Goal: Transaction & Acquisition: Purchase product/service

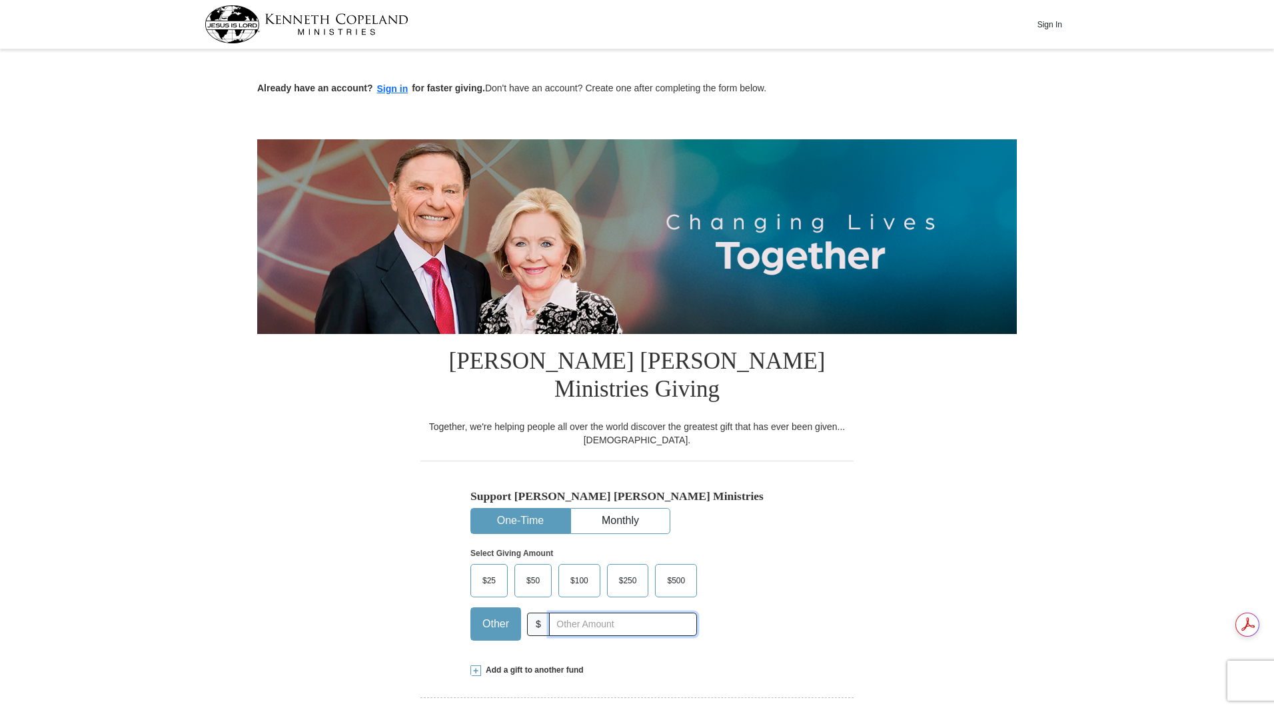
click at [606, 612] on input "text" at bounding box center [623, 623] width 148 height 23
type input "178.10"
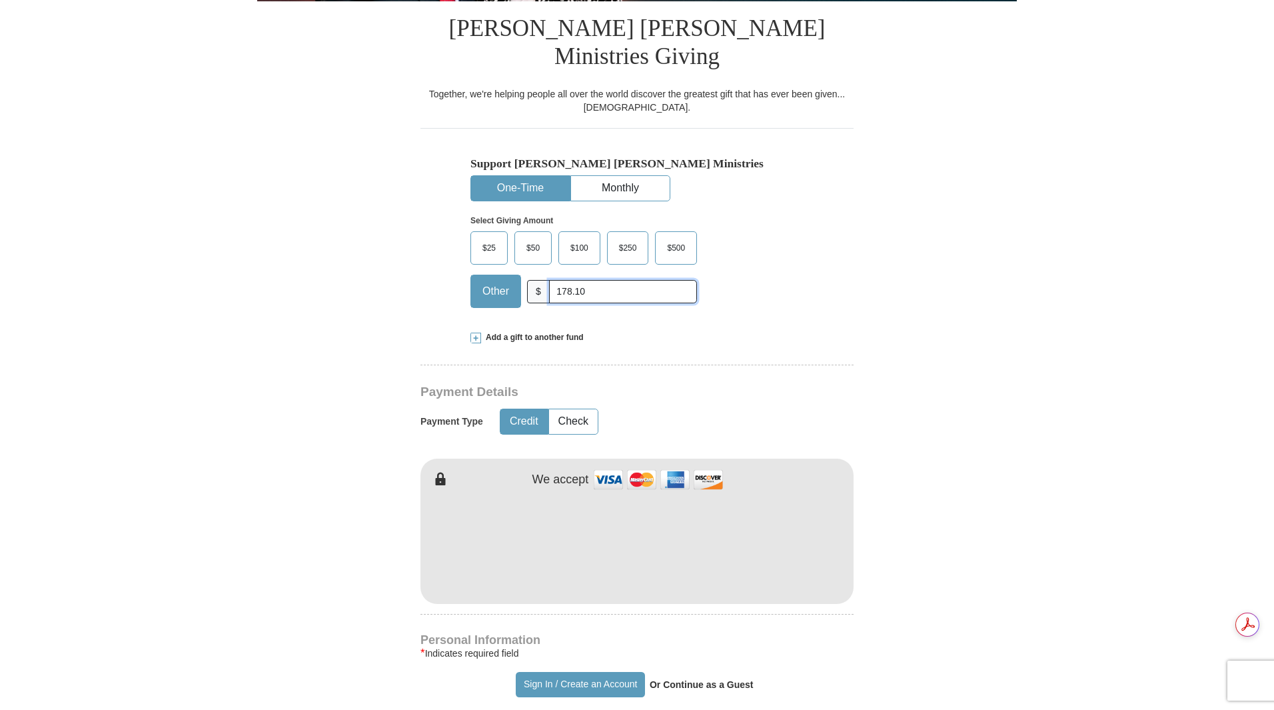
scroll to position [333, 0]
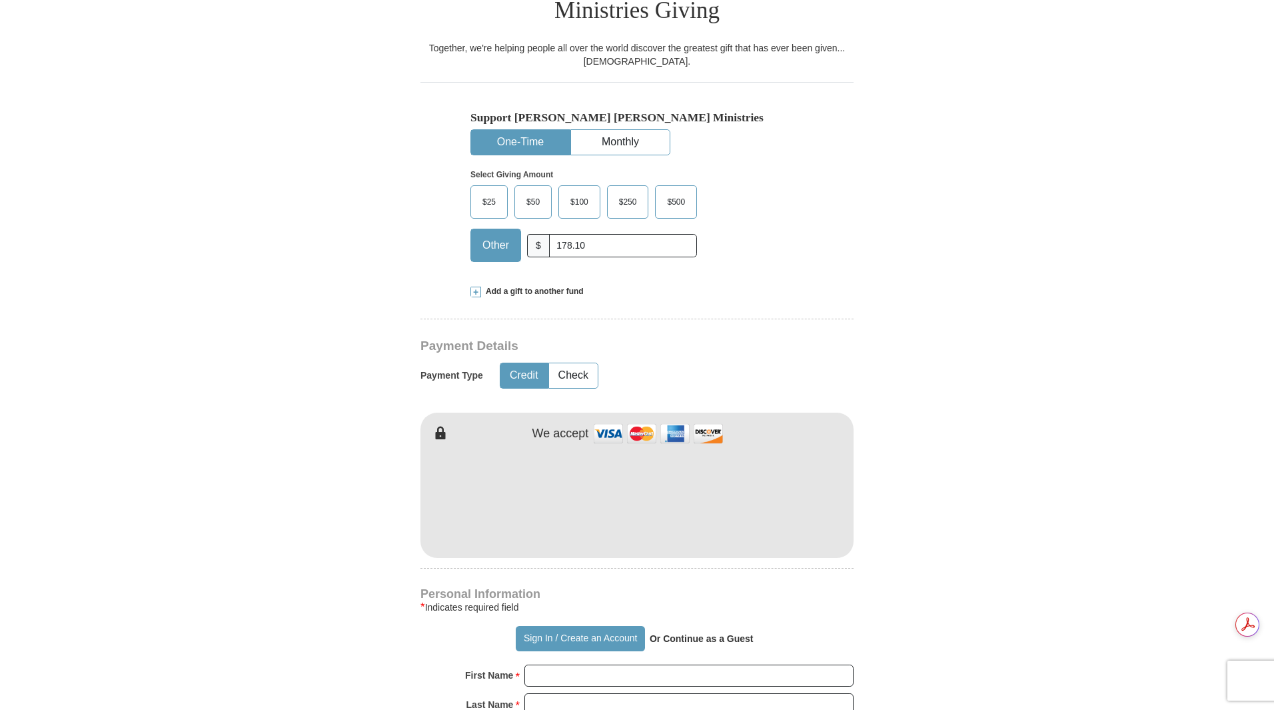
scroll to position [400, 0]
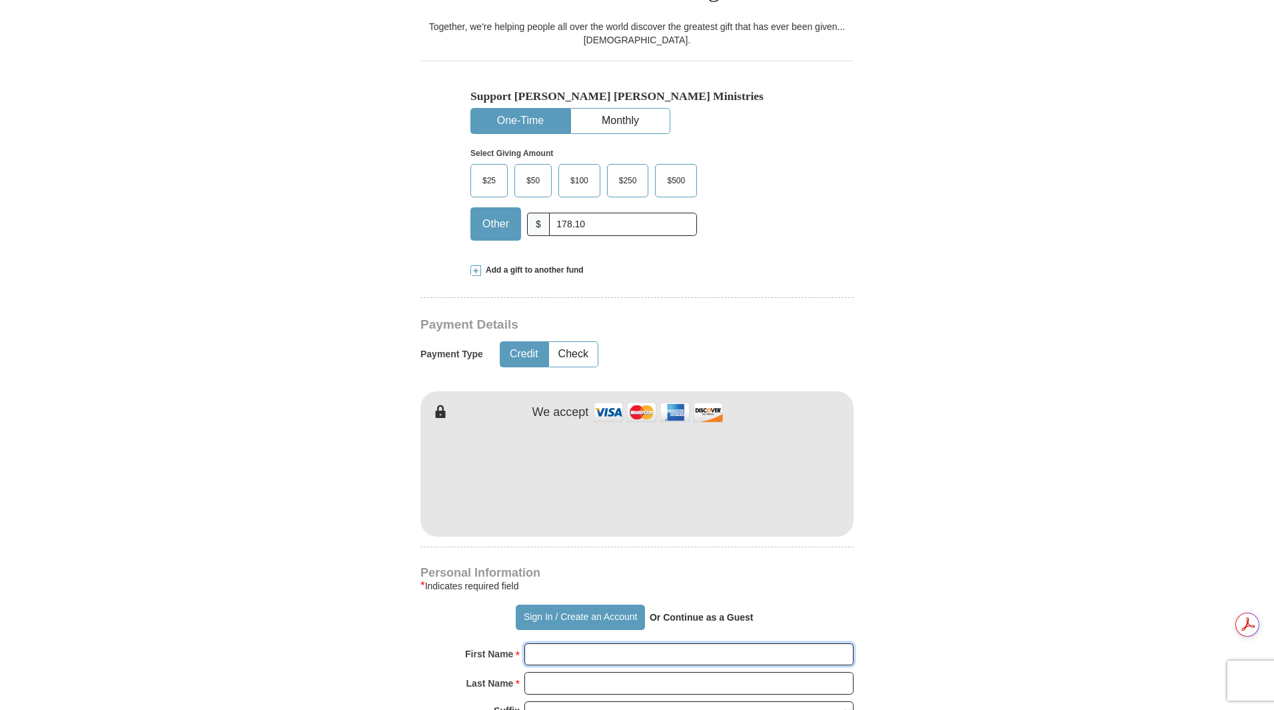
click at [595, 643] on input "First Name *" at bounding box center [688, 654] width 329 height 23
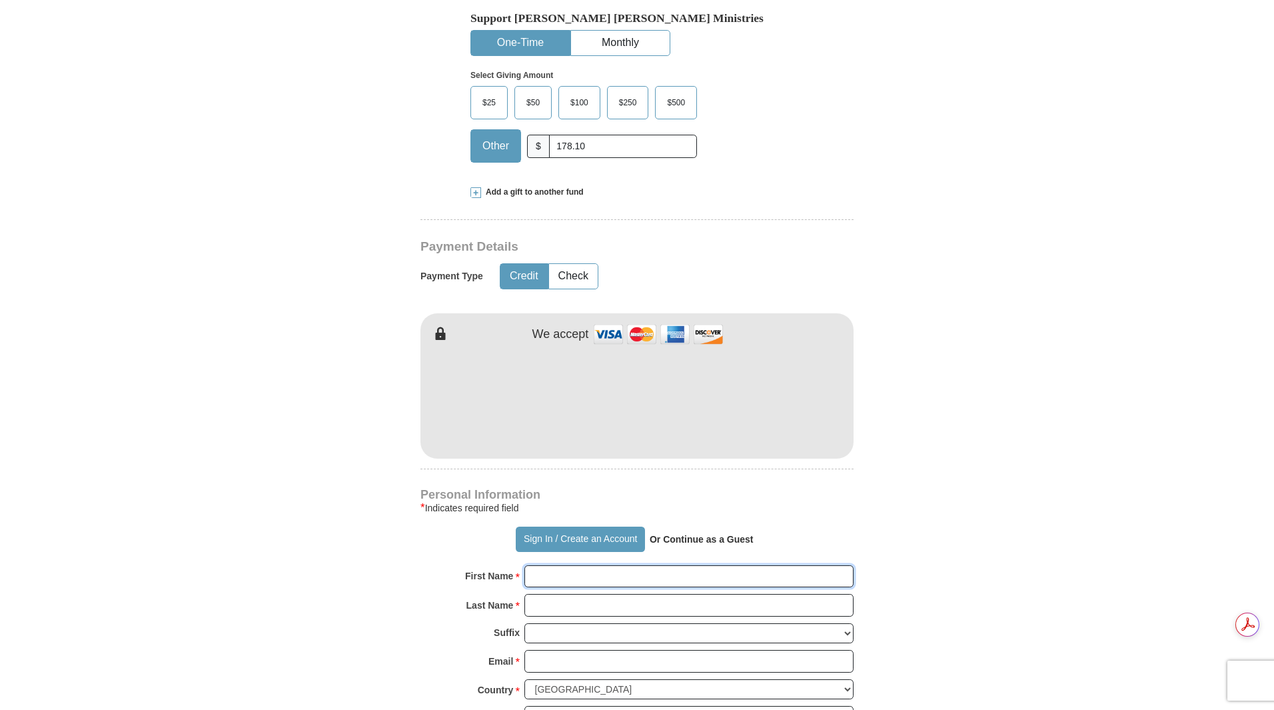
scroll to position [600, 0]
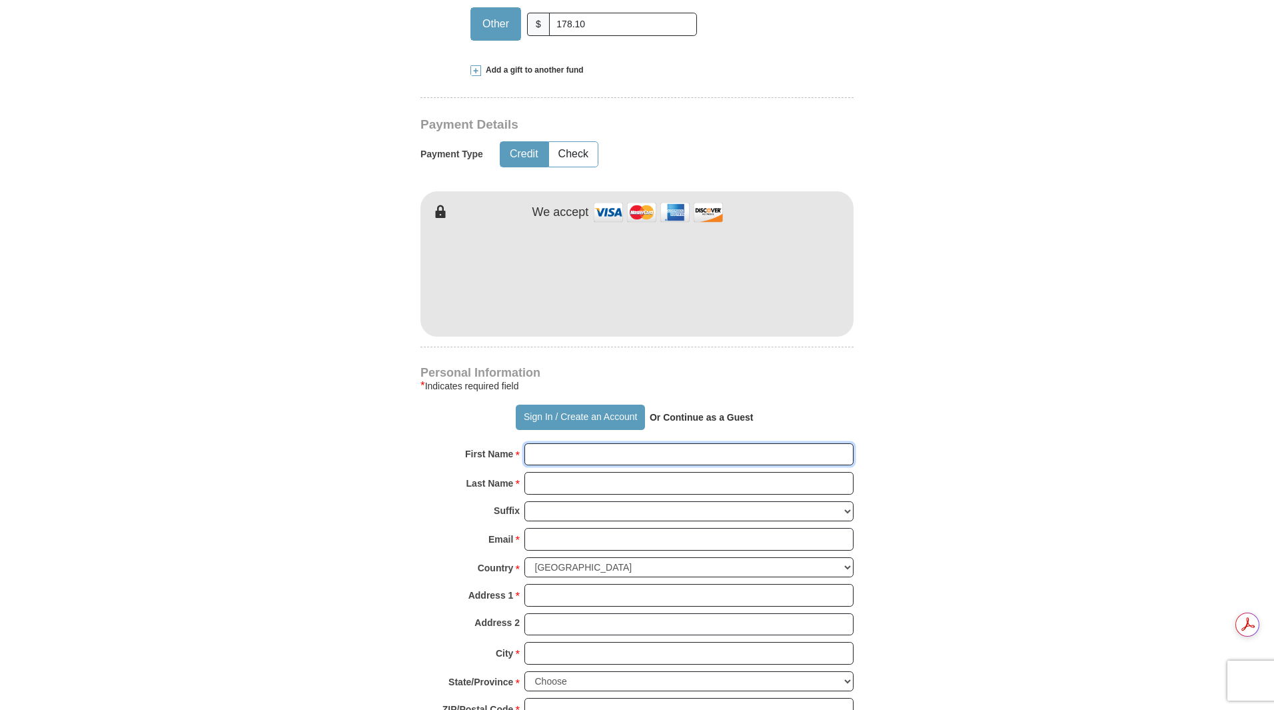
click at [662, 443] on input "First Name *" at bounding box center [688, 454] width 329 height 23
type input "[PERSON_NAME]"
click at [626, 528] on input "Email *" at bounding box center [688, 539] width 329 height 23
type input "[EMAIL_ADDRESS][DOMAIN_NAME]"
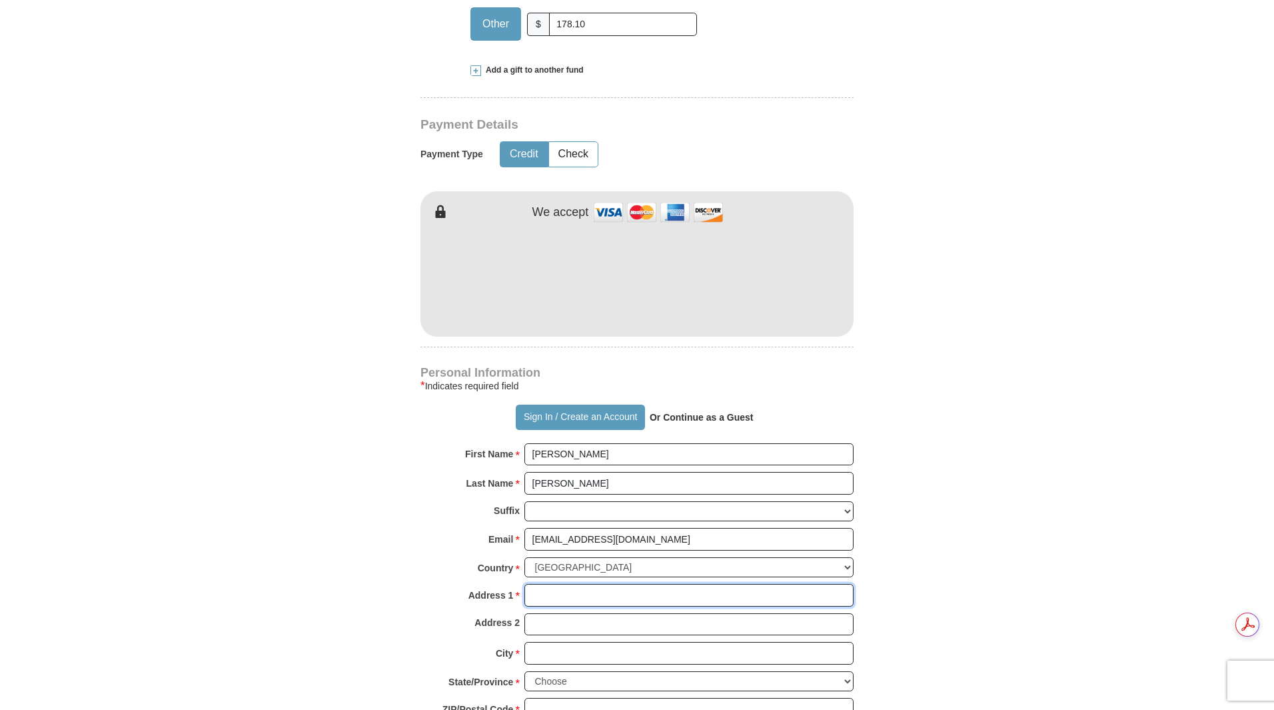
type input "[STREET_ADDRESS][PERSON_NAME]"
type input "[GEOGRAPHIC_DATA]"
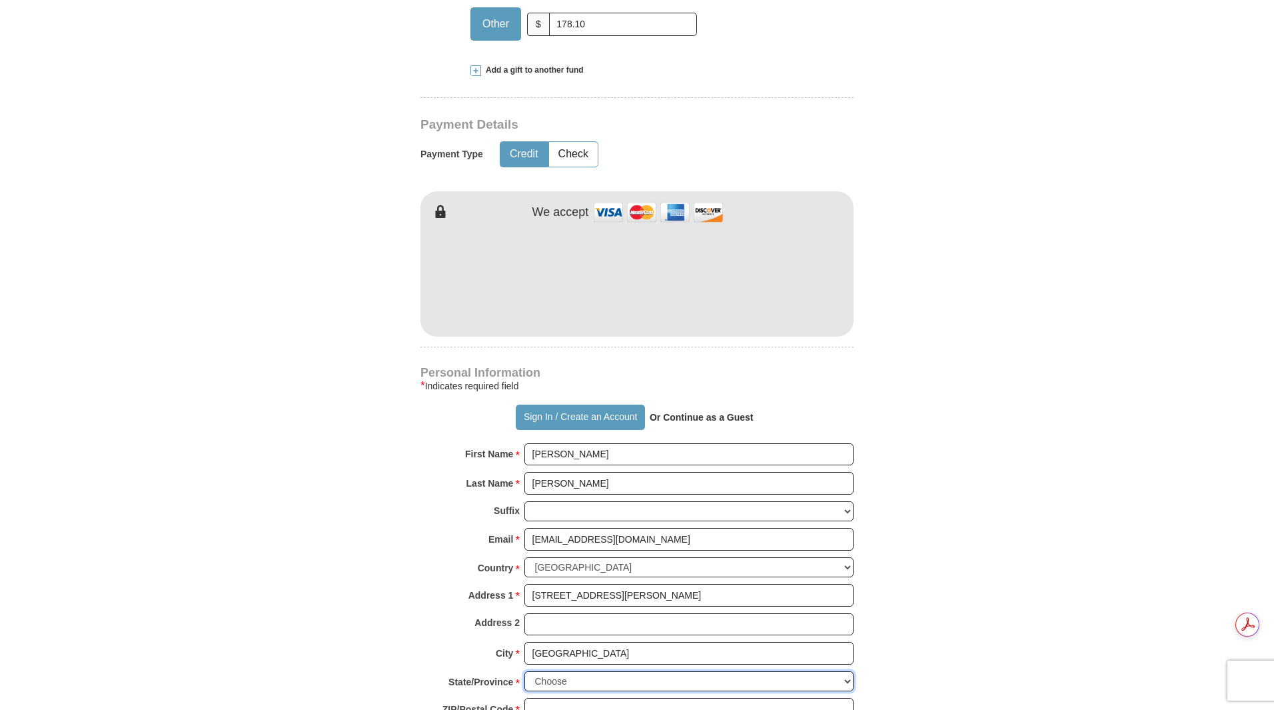
select select "MS"
type input "39110"
type input "6628220688"
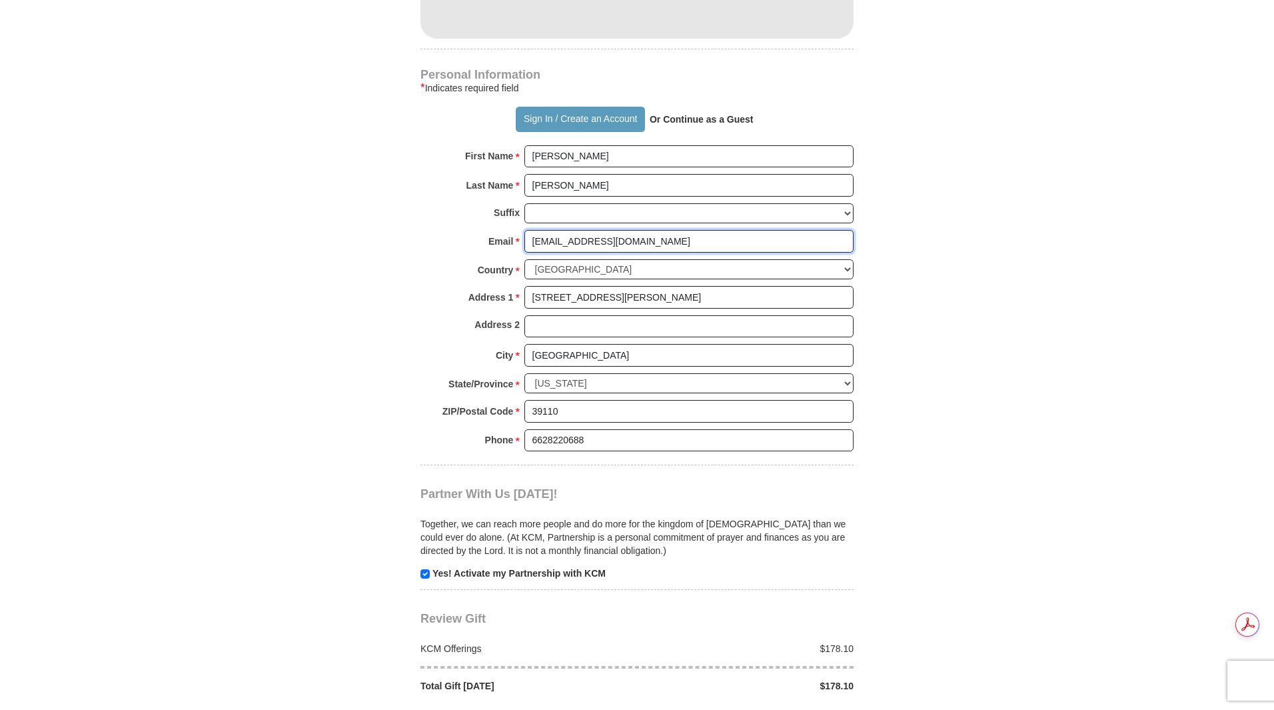
scroll to position [933, 0]
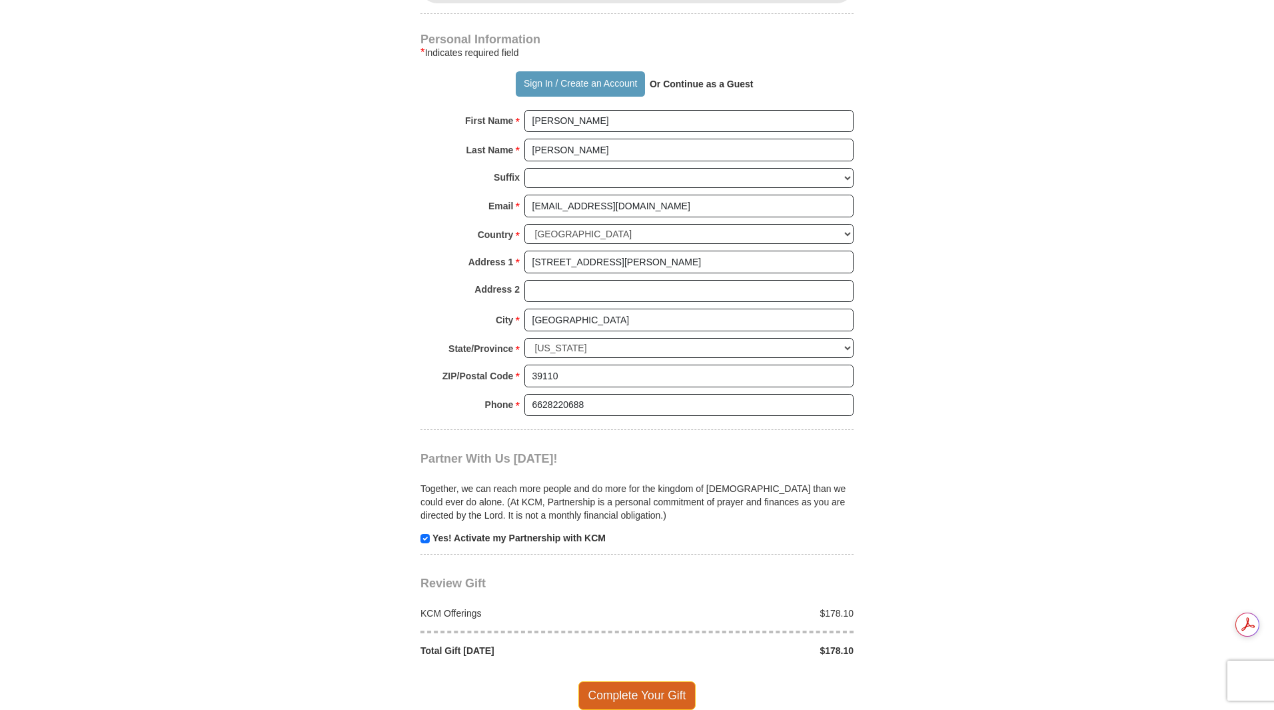
click at [664, 681] on span "Complete Your Gift" at bounding box center [637, 695] width 118 height 28
